Goal: Transaction & Acquisition: Obtain resource

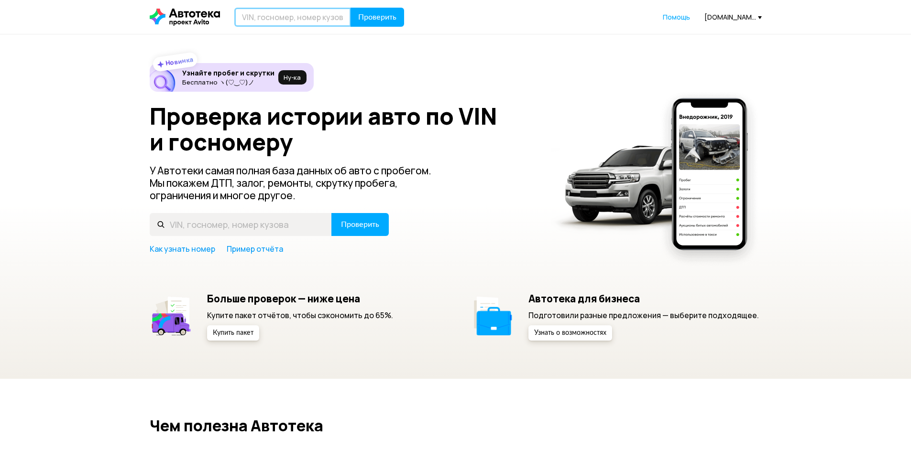
click at [296, 19] on input "text" at bounding box center [292, 17] width 117 height 19
type input "Н405ТТ198"
click at [383, 18] on span "Проверить" at bounding box center [377, 17] width 38 height 8
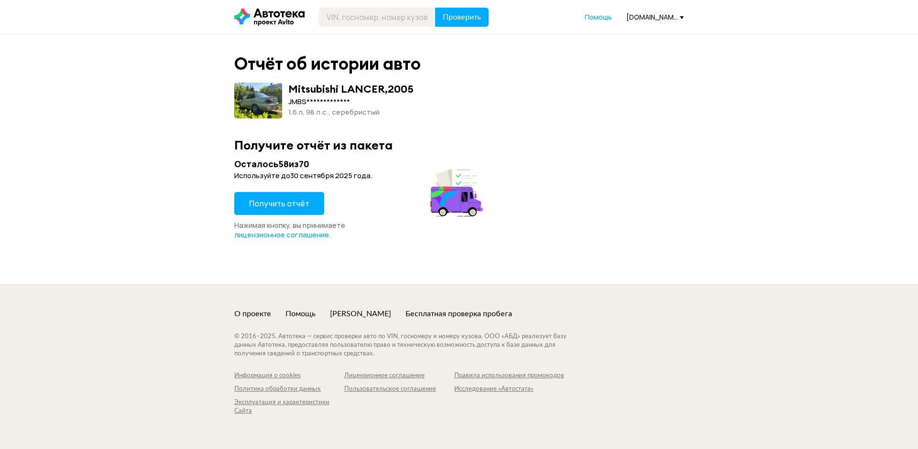
click at [275, 206] on span "Получить отчёт" at bounding box center [279, 203] width 60 height 11
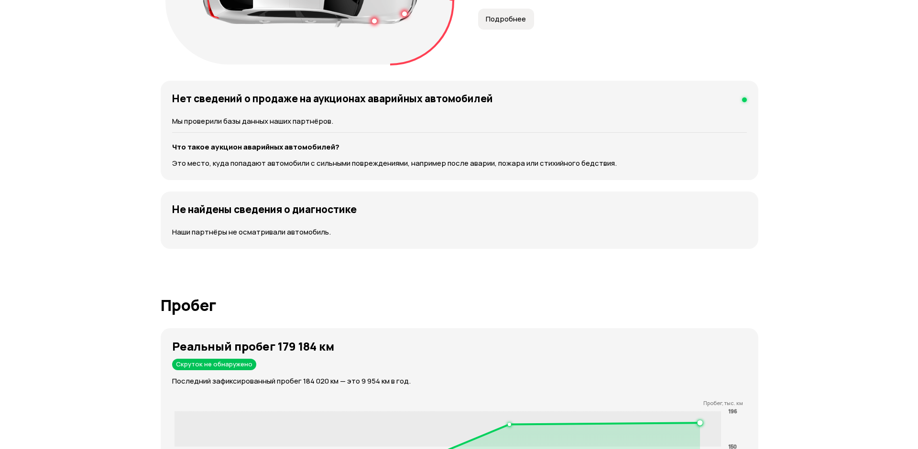
scroll to position [1052, 0]
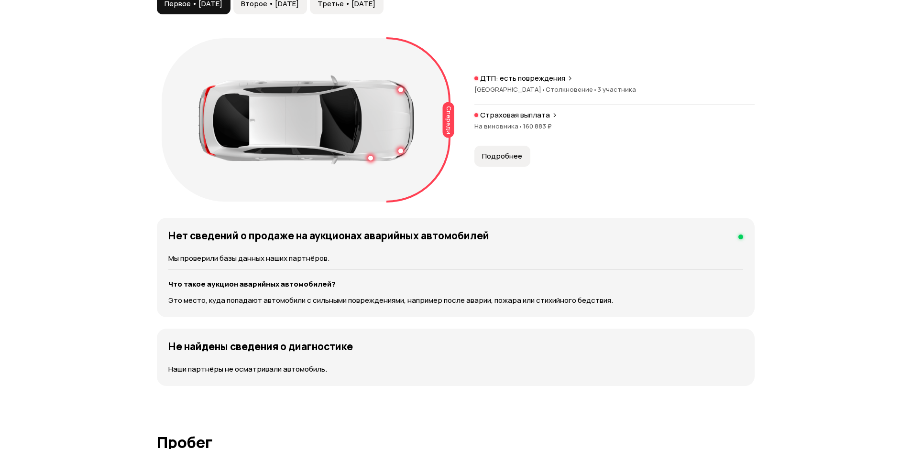
click at [505, 158] on span "Подробнее" at bounding box center [502, 157] width 40 height 10
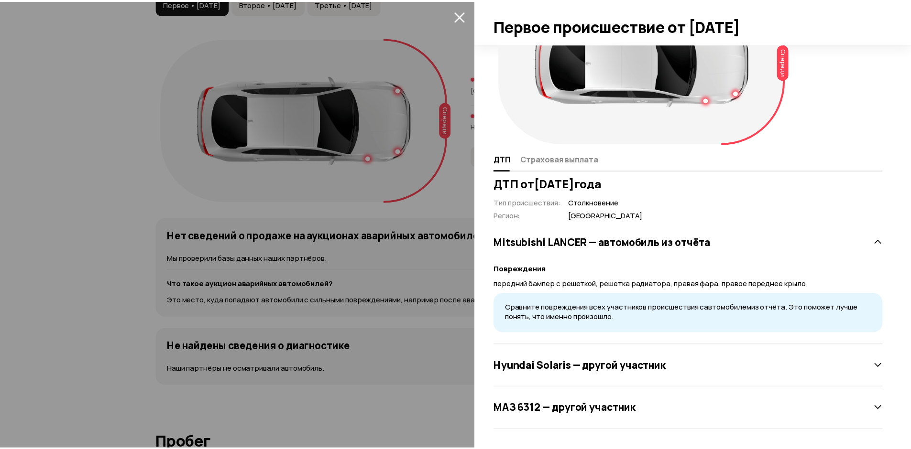
scroll to position [0, 0]
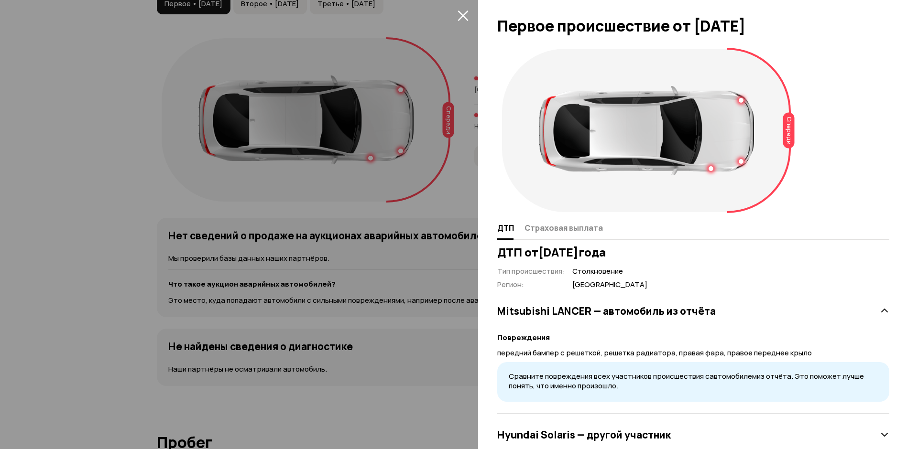
click at [464, 175] on div at bounding box center [459, 224] width 918 height 449
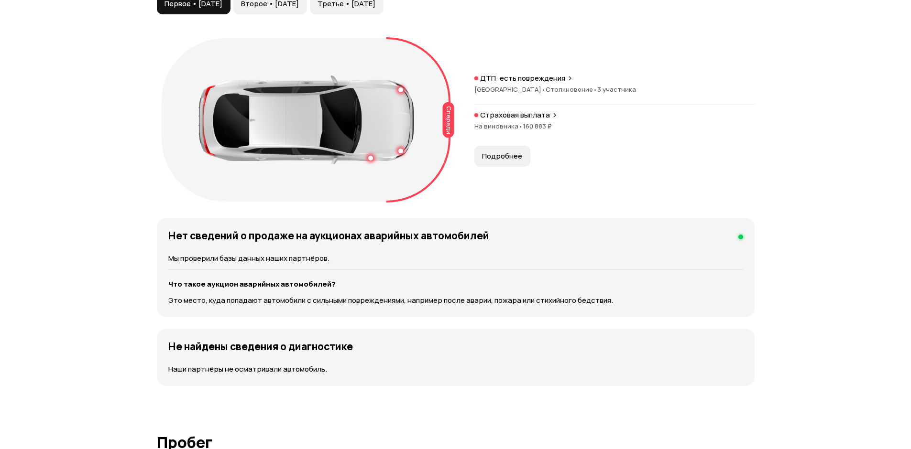
click at [547, 113] on div "Страховая выплата" at bounding box center [614, 115] width 280 height 10
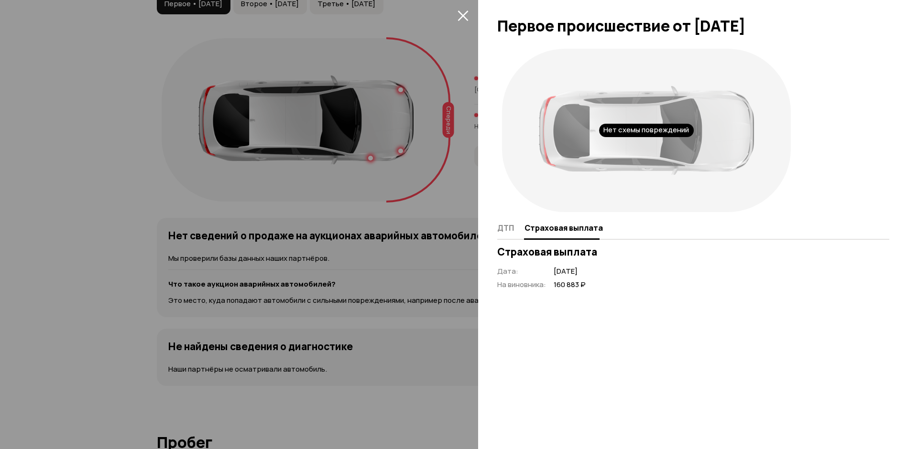
click at [451, 171] on div at bounding box center [459, 224] width 918 height 449
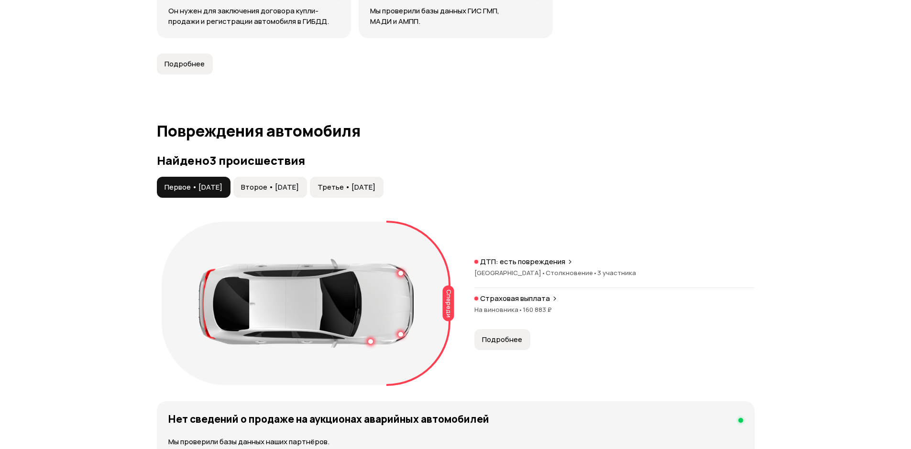
scroll to position [860, 0]
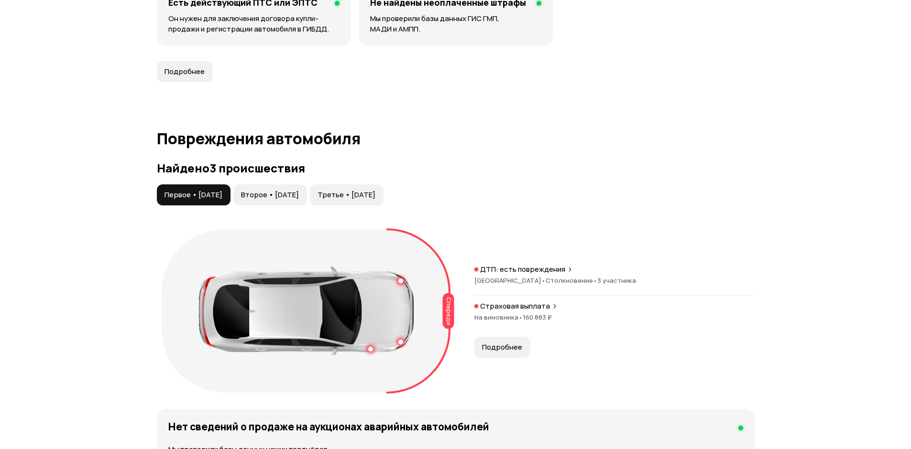
click at [299, 194] on span "Второе • [DATE]" at bounding box center [270, 195] width 58 height 10
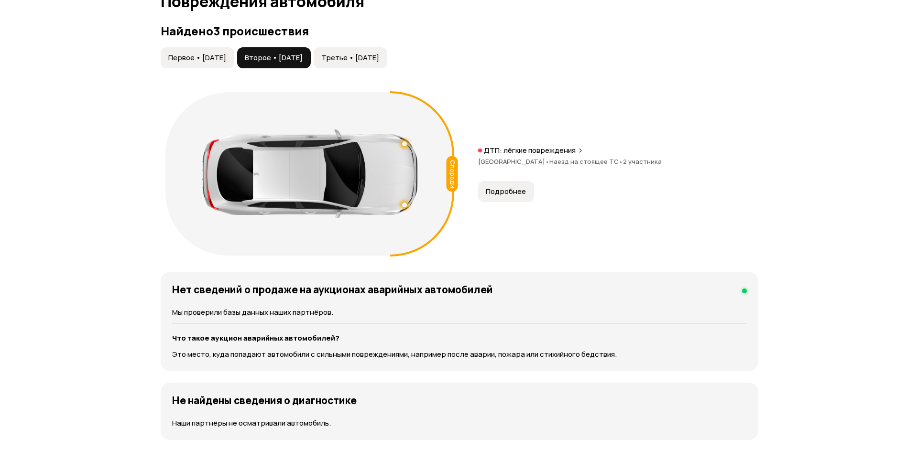
scroll to position [1004, 0]
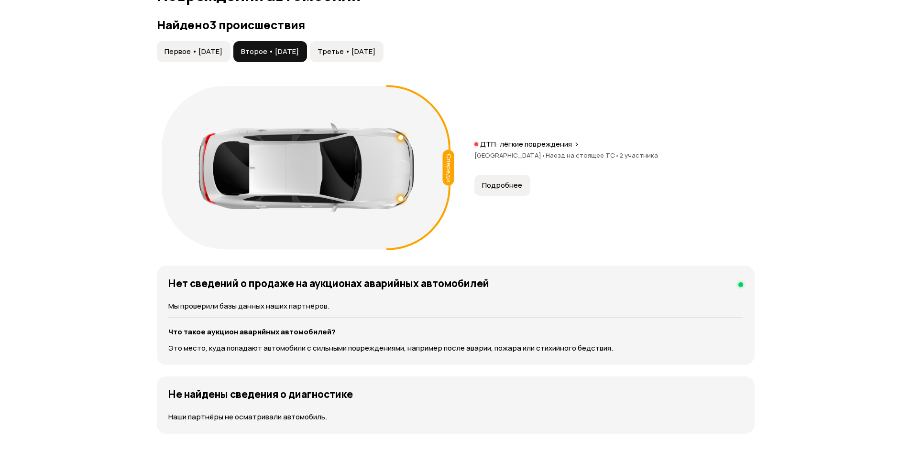
click at [506, 179] on button "Подробнее" at bounding box center [502, 185] width 56 height 21
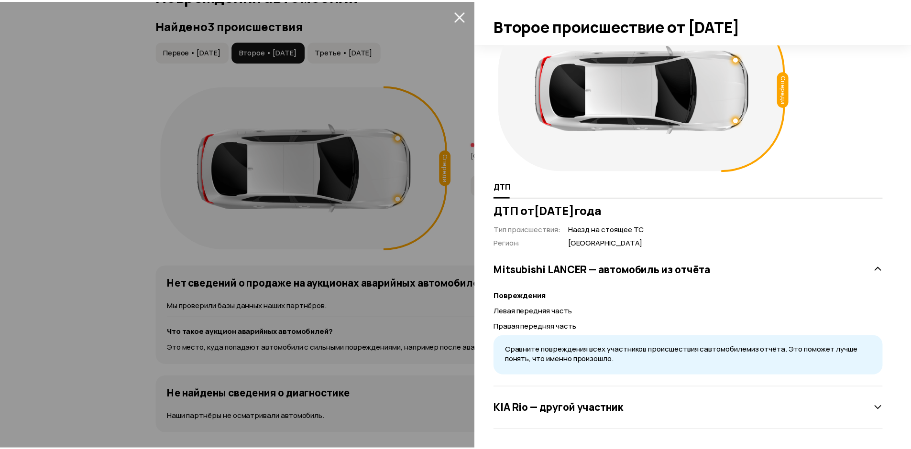
scroll to position [0, 0]
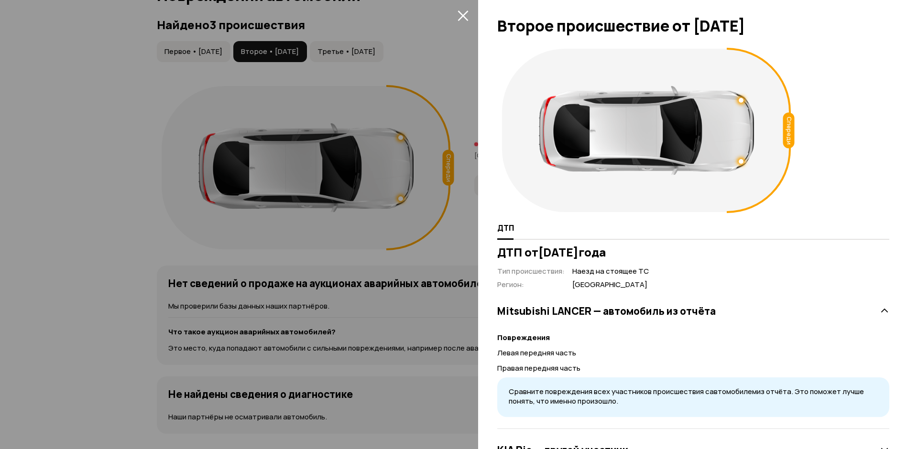
click at [452, 97] on div at bounding box center [459, 224] width 918 height 449
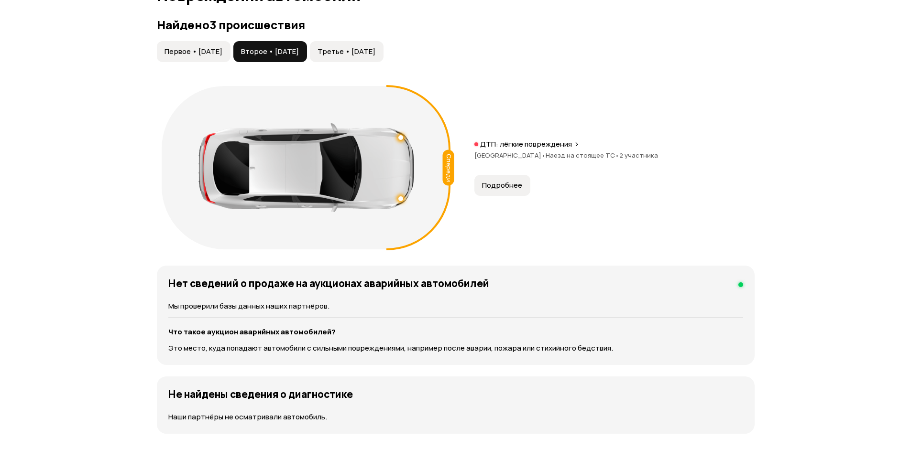
click at [378, 46] on button "Третье • [DATE]" at bounding box center [347, 51] width 74 height 21
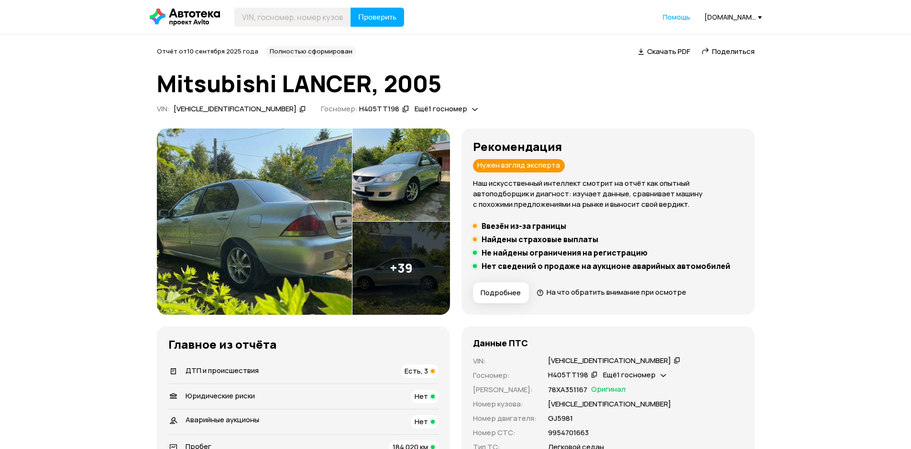
click at [299, 109] on icon at bounding box center [302, 109] width 7 height 10
click at [669, 54] on span "Скачать PDF" at bounding box center [668, 51] width 43 height 10
